Goal: Task Accomplishment & Management: Use online tool/utility

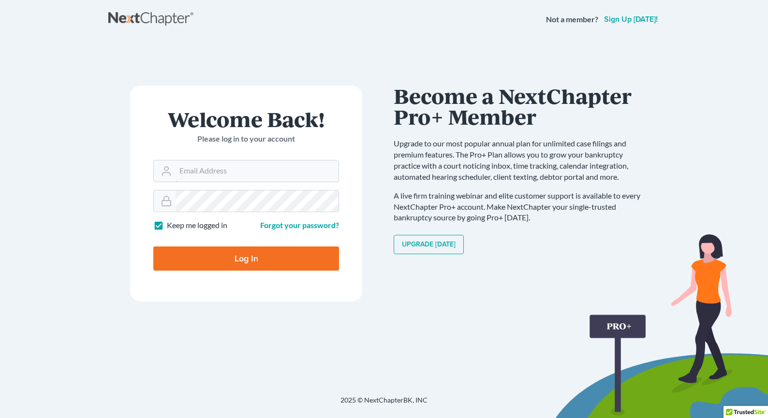
type input "[EMAIL_ADDRESS][DOMAIN_NAME]"
click at [233, 261] on input "Log In" at bounding box center [246, 259] width 186 height 24
type input "Thinking..."
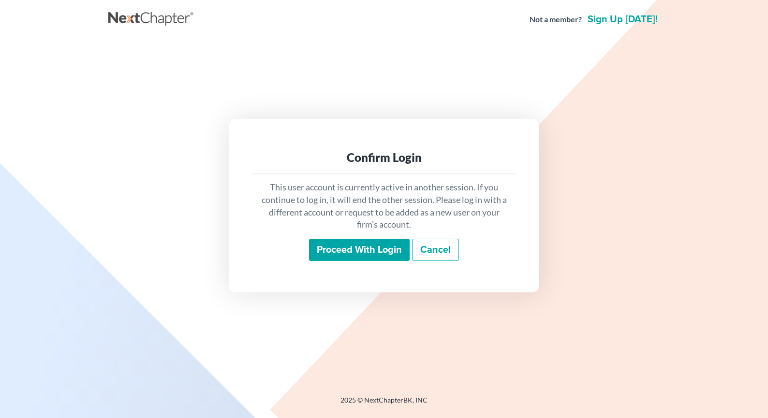
click at [338, 247] on input "Proceed with login" at bounding box center [359, 250] width 101 height 22
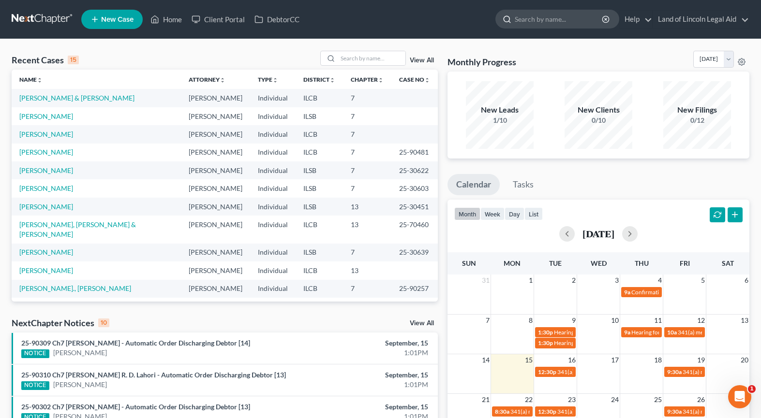
click at [524, 13] on input "search" at bounding box center [559, 19] width 89 height 18
type input "lahori"
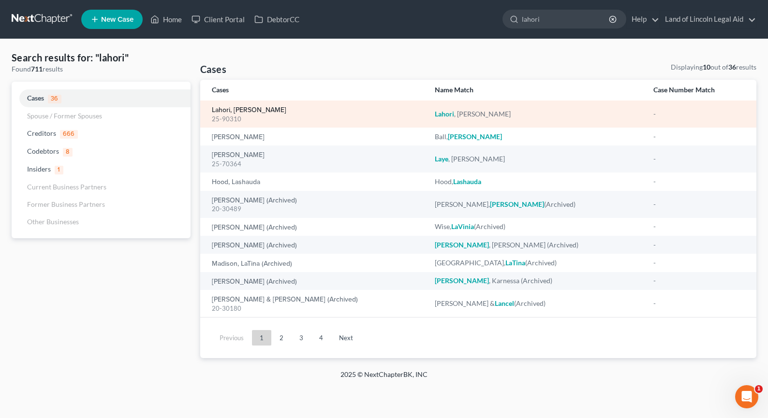
click at [235, 108] on link "Lahori, [PERSON_NAME]" at bounding box center [249, 110] width 75 height 7
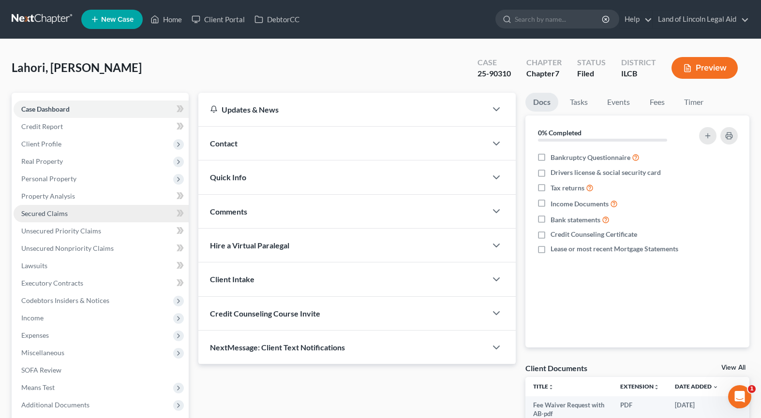
click at [66, 215] on span "Secured Claims" at bounding box center [44, 213] width 46 height 8
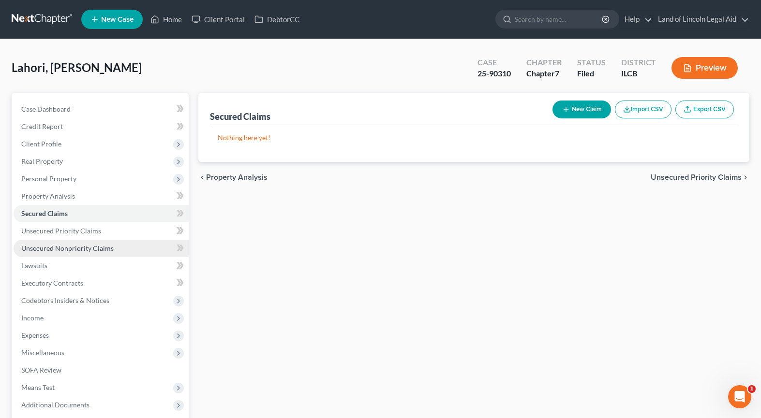
click at [77, 247] on span "Unsecured Nonpriority Claims" at bounding box center [67, 248] width 92 height 8
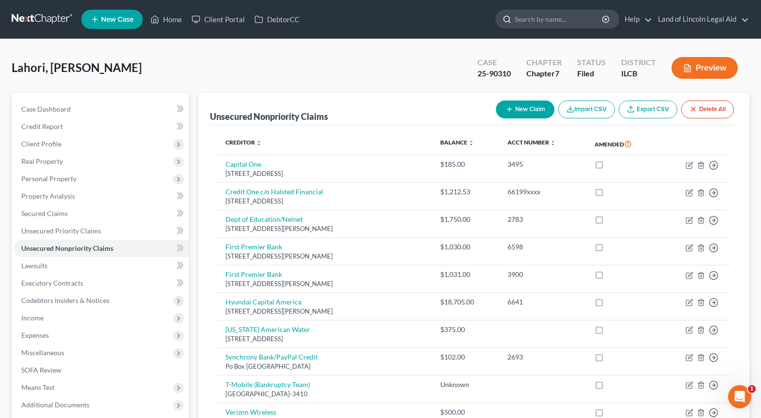
click at [532, 23] on input "search" at bounding box center [559, 19] width 89 height 18
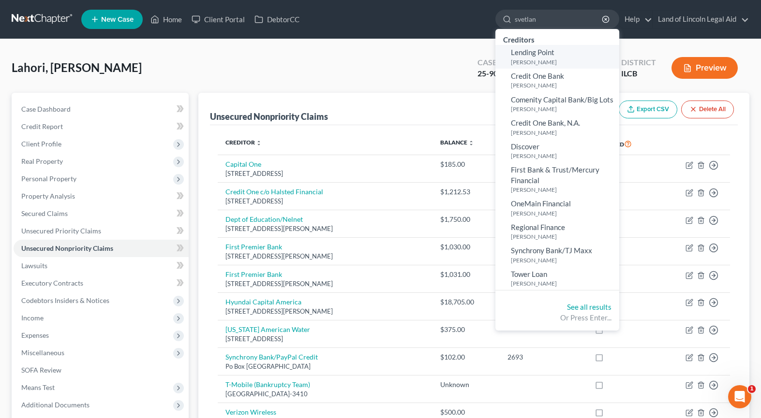
type input "svetlan"
click at [542, 56] on span "Lending Point" at bounding box center [533, 52] width 44 height 9
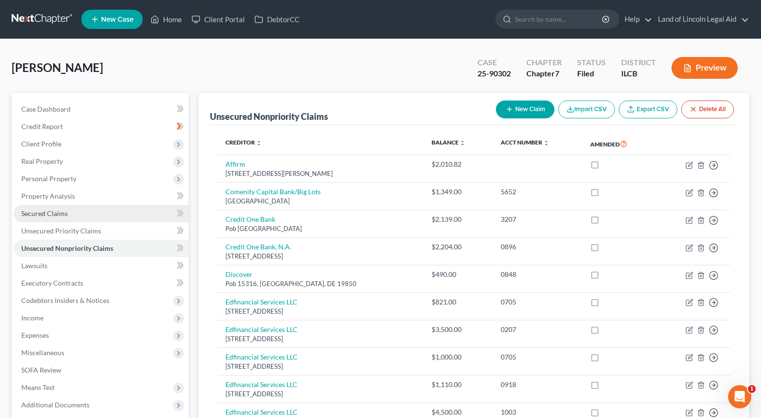
click at [54, 220] on link "Secured Claims" at bounding box center [101, 213] width 175 height 17
